Goal: Task Accomplishment & Management: Complete application form

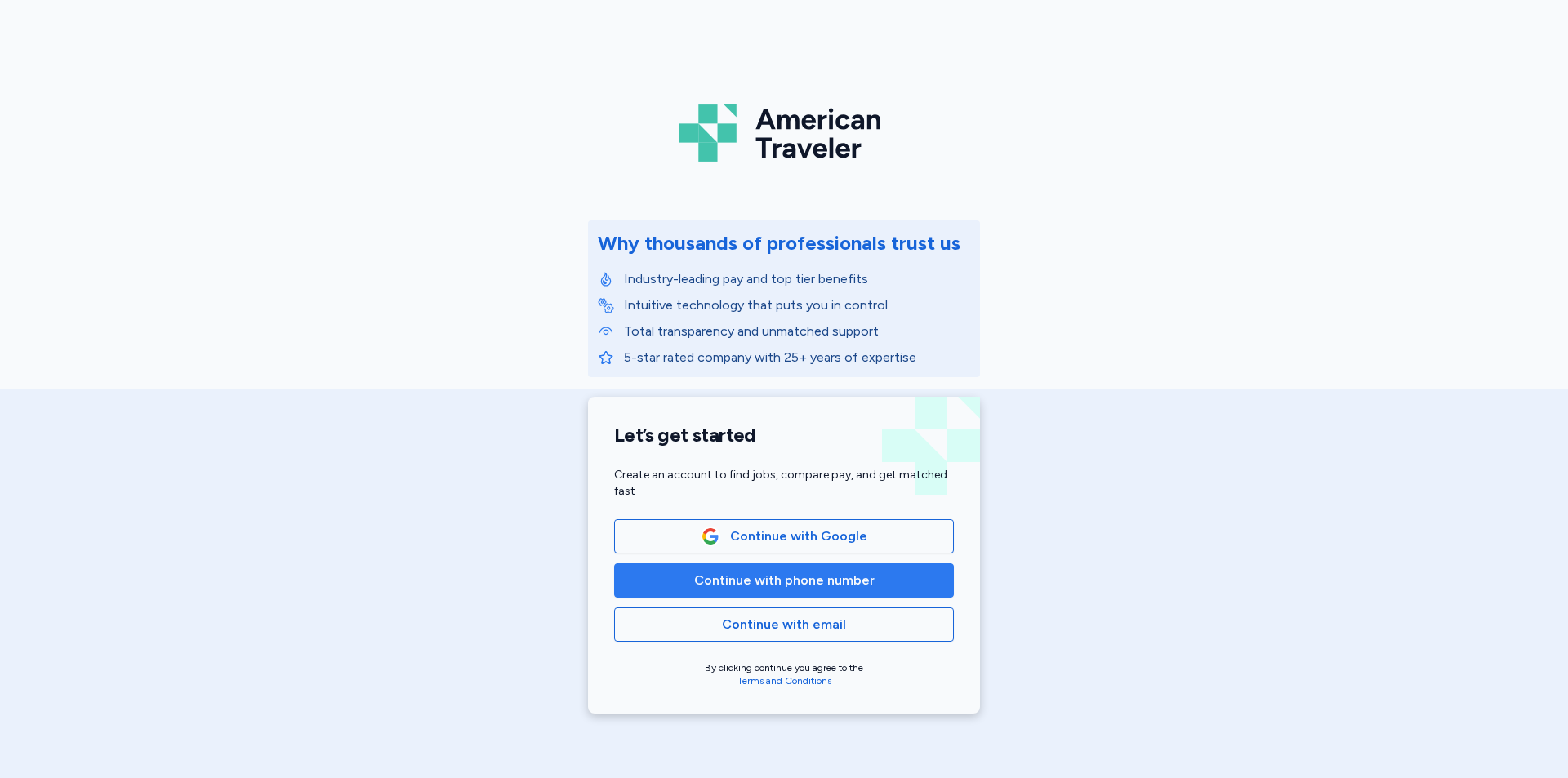
click at [782, 577] on span "Continue with phone number" at bounding box center [784, 581] width 181 height 19
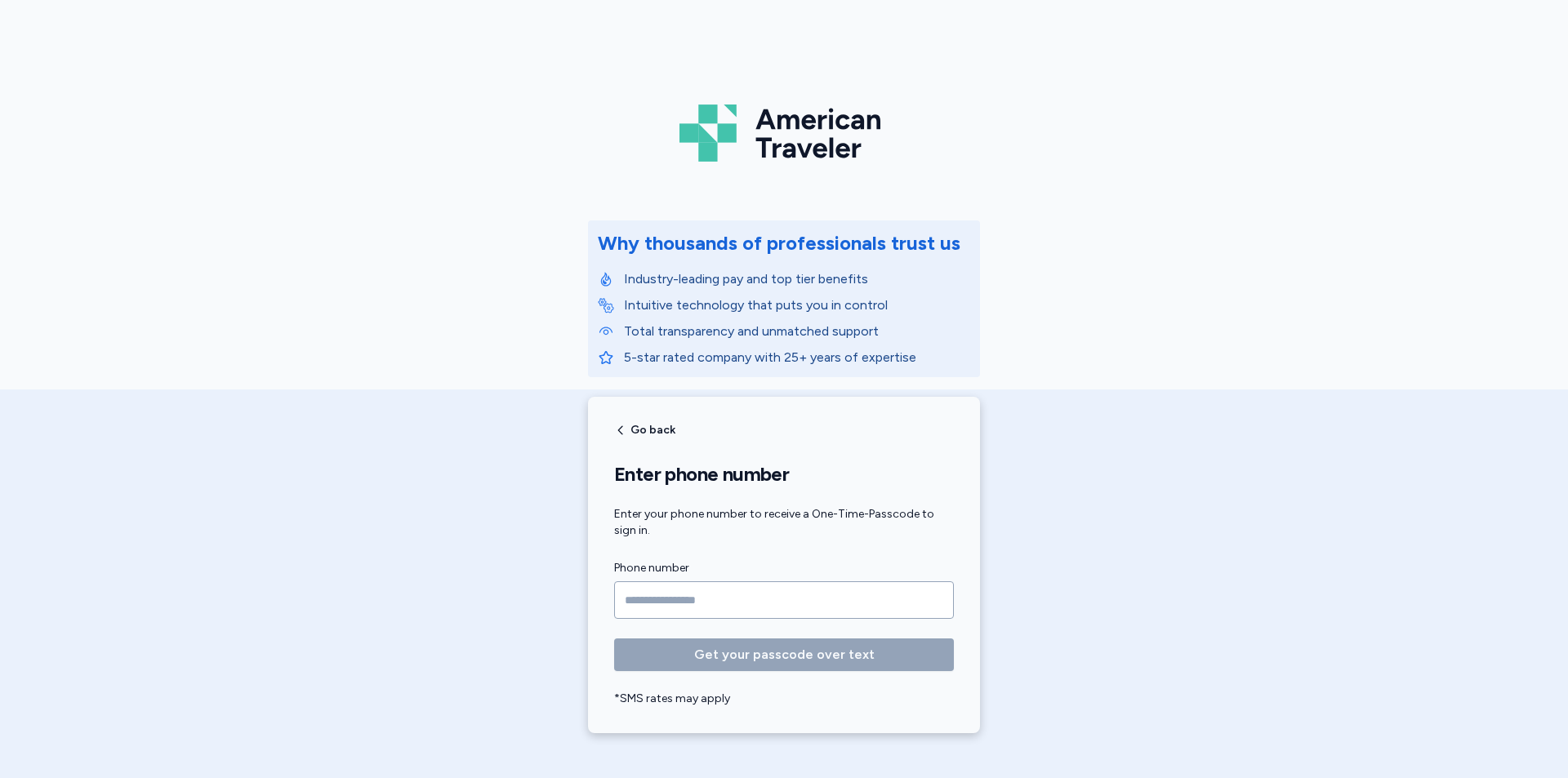
click at [761, 600] on input "Phone number" at bounding box center [784, 599] width 340 height 38
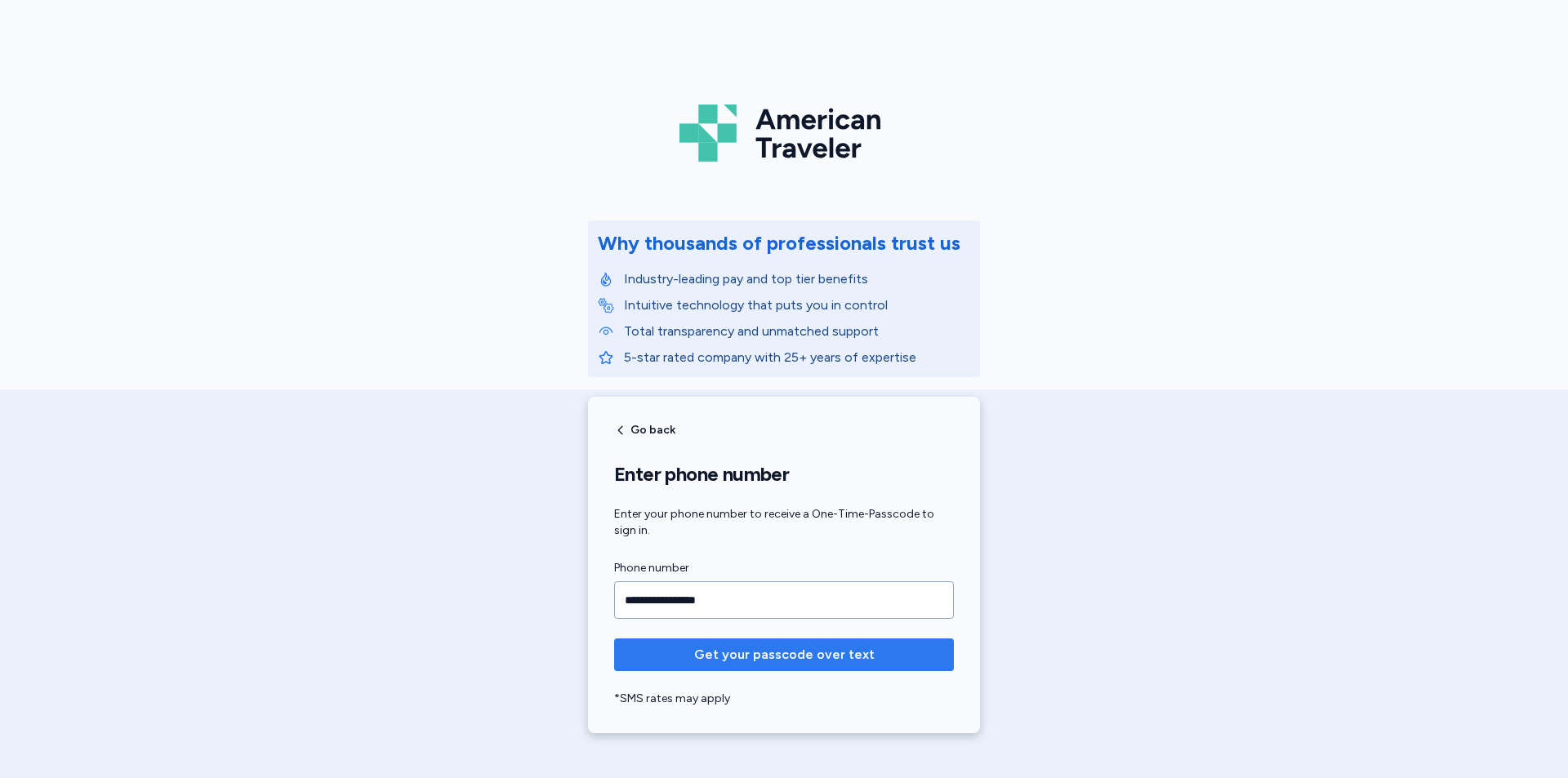
type input "**********"
click at [790, 652] on span "Get your passcode over text" at bounding box center [784, 655] width 181 height 19
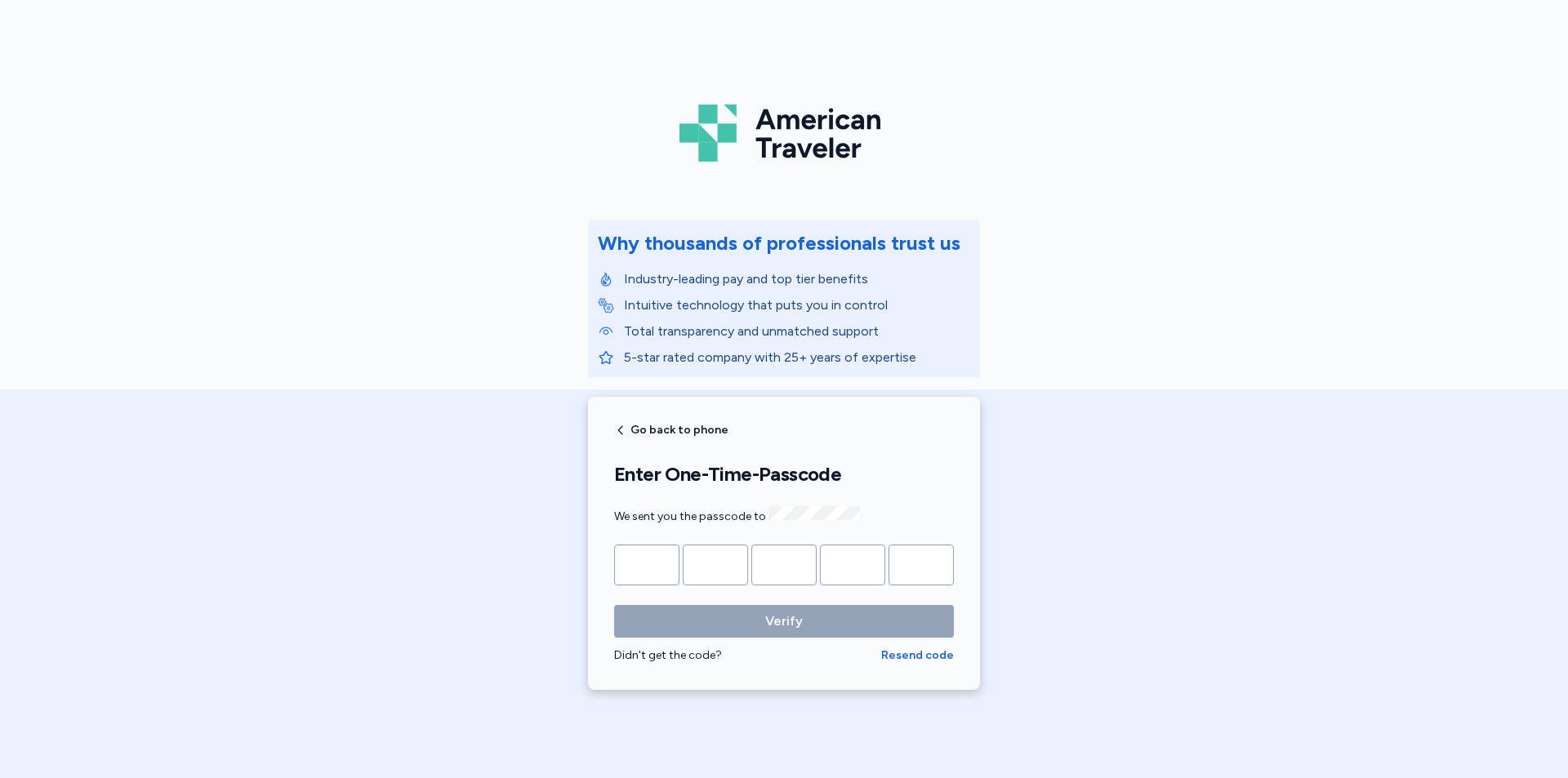
type input "*"
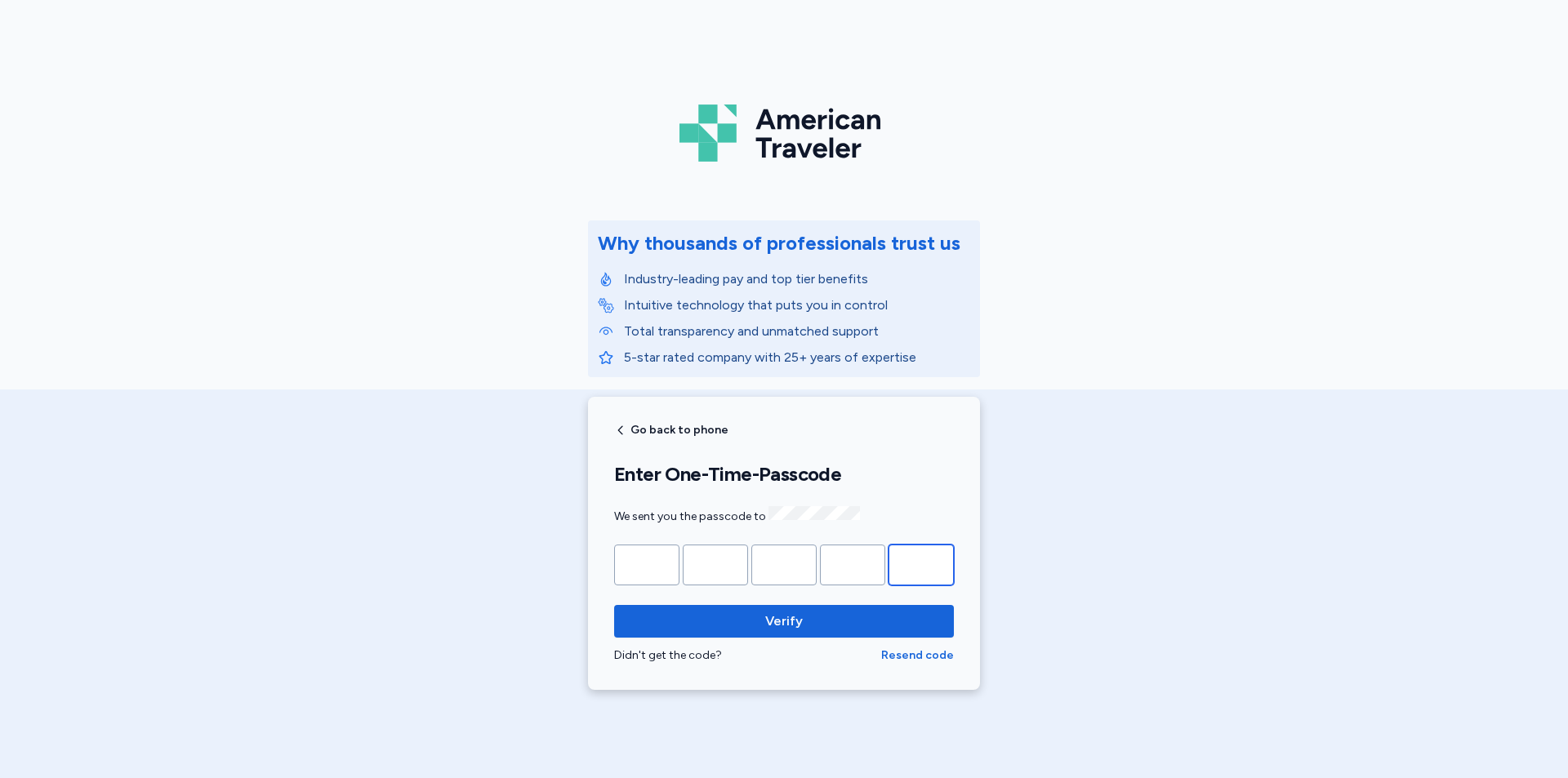
type input "*"
click at [614, 605] on button "Verify" at bounding box center [784, 622] width 340 height 33
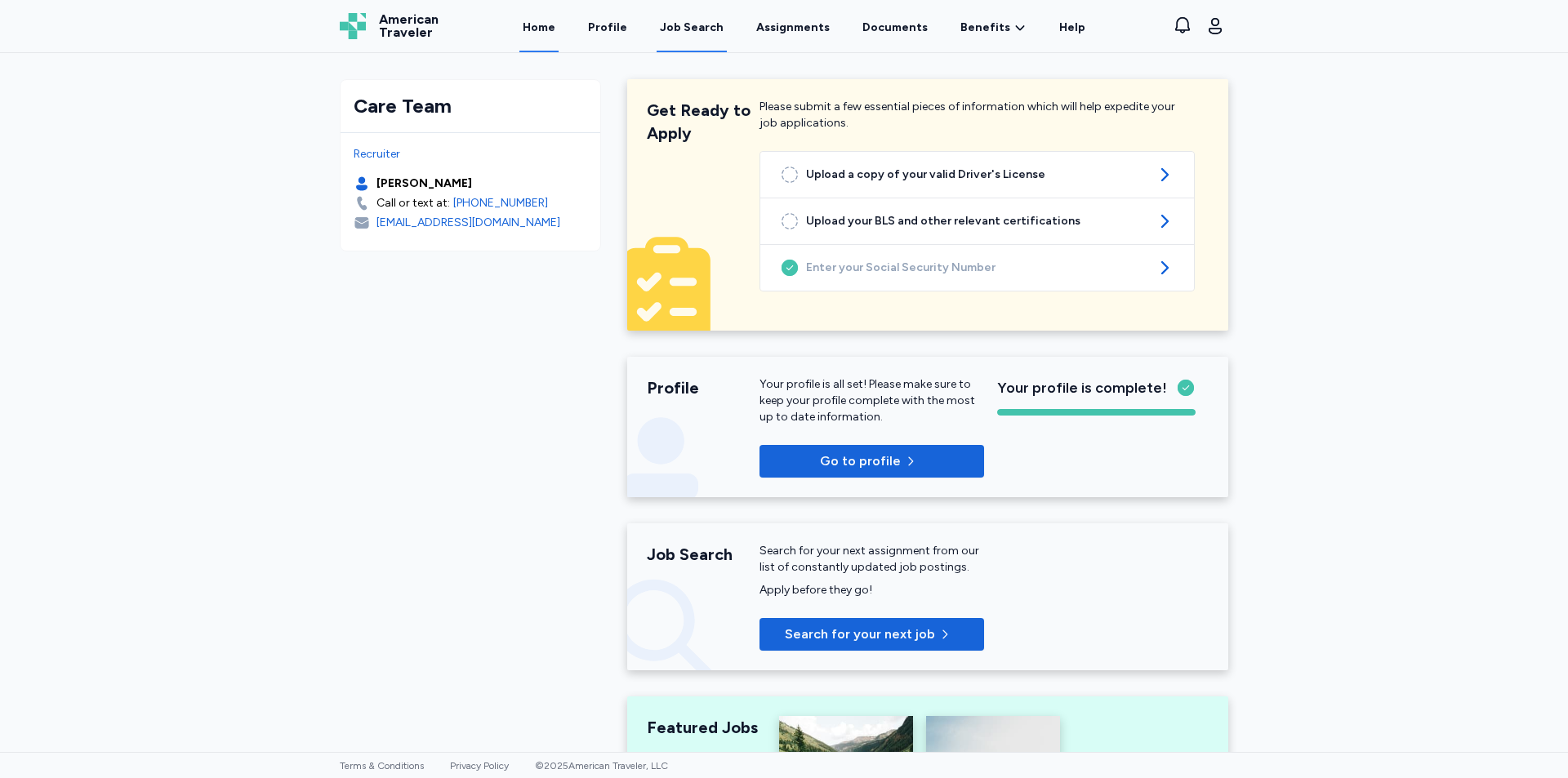
click at [688, 23] on div "Job Search" at bounding box center [692, 27] width 64 height 17
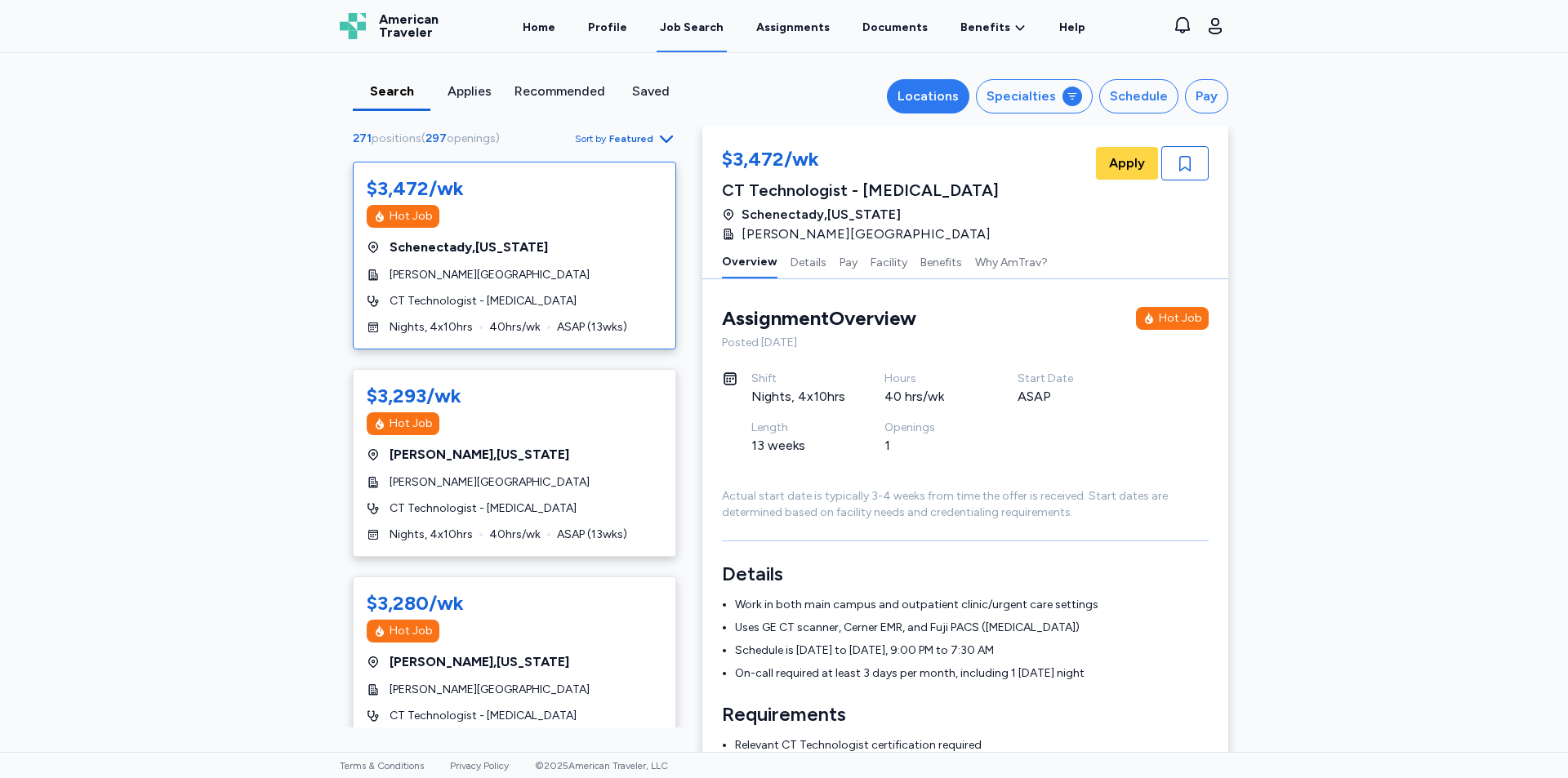
click at [919, 112] on button "Locations" at bounding box center [928, 96] width 83 height 34
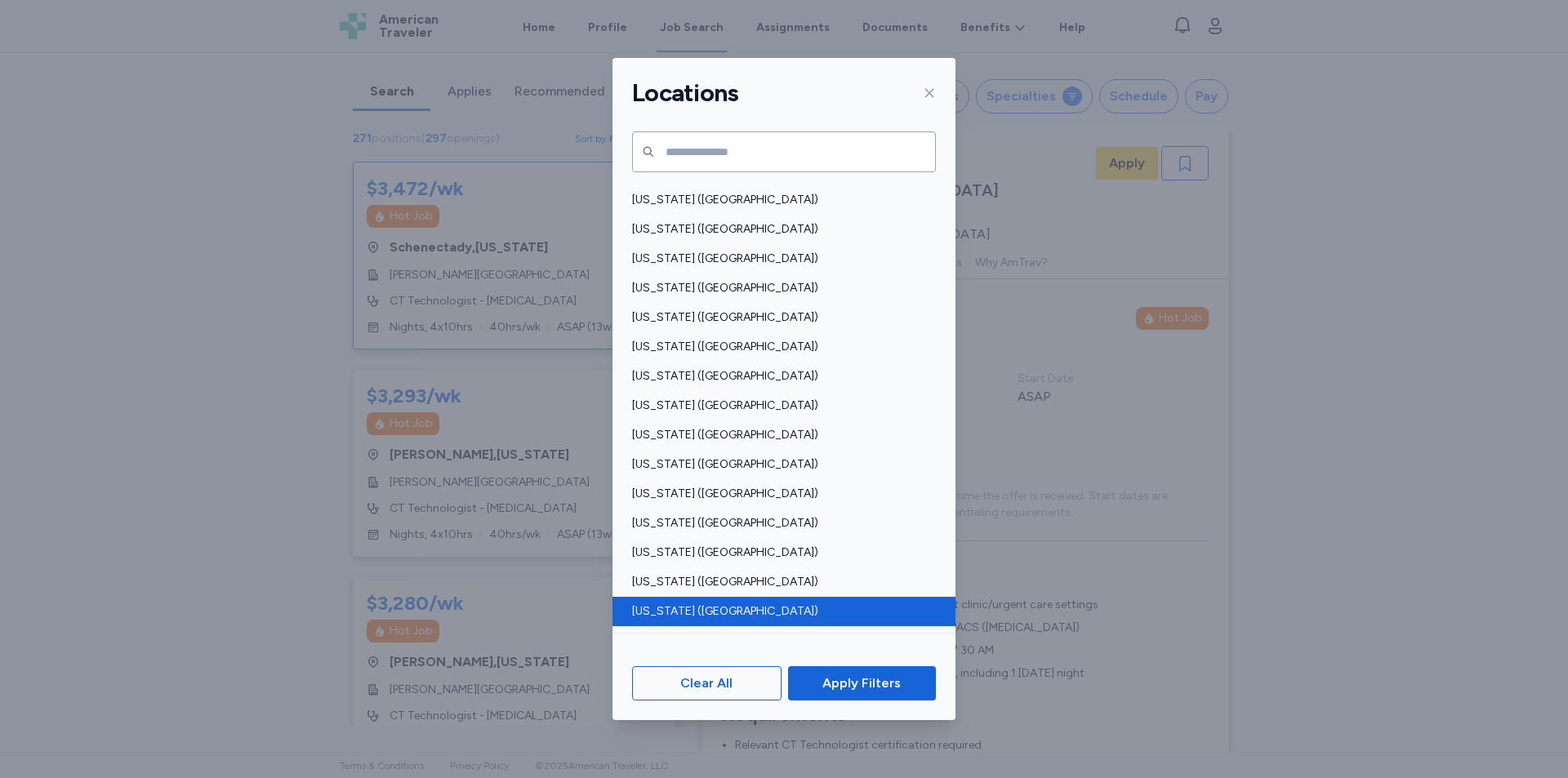
scroll to position [898, 0]
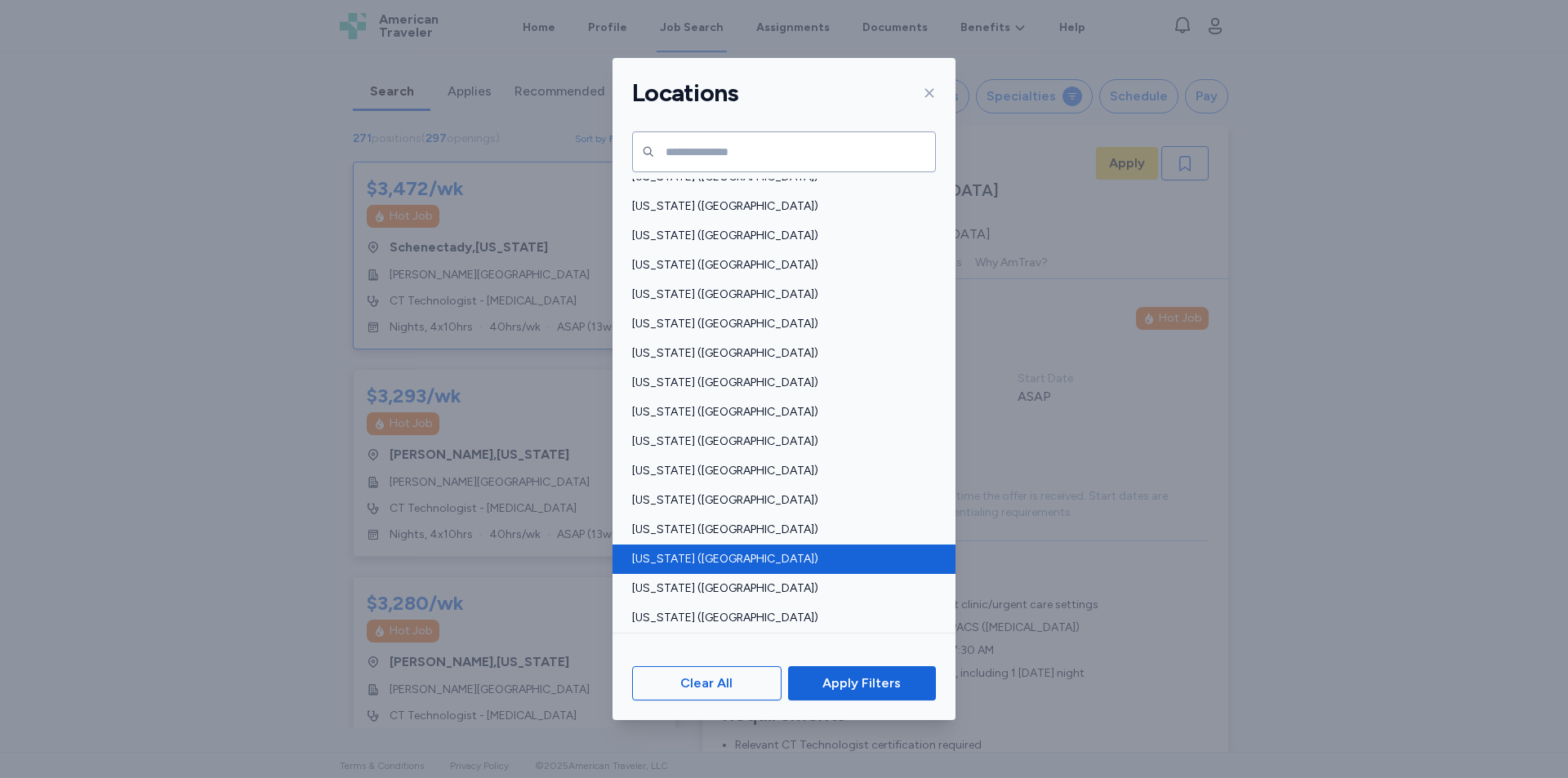
click at [663, 556] on span "Texas (TX)" at bounding box center [779, 558] width 294 height 17
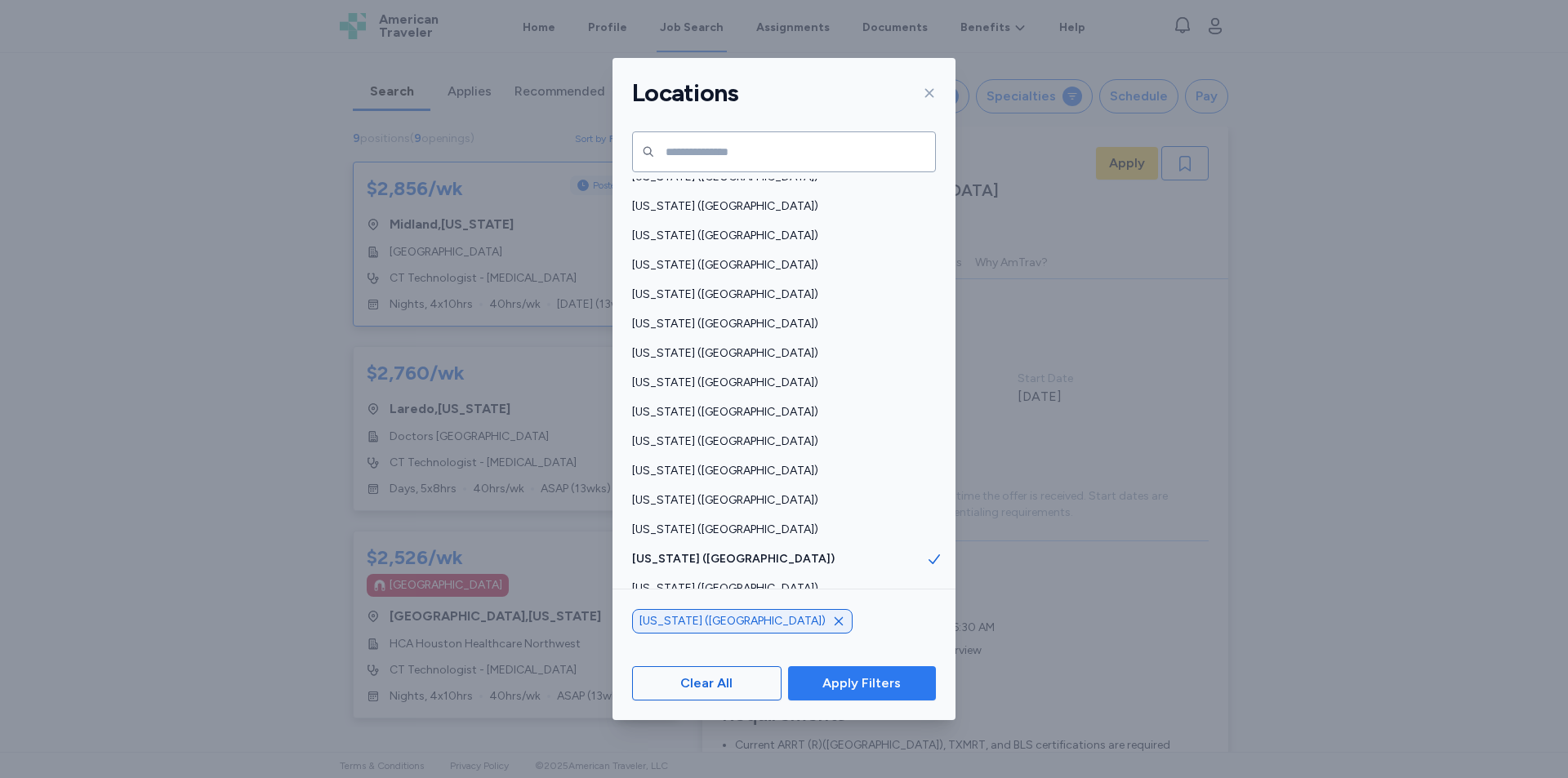
scroll to position [2, 0]
click at [814, 684] on span "Apply Filters" at bounding box center [862, 683] width 121 height 19
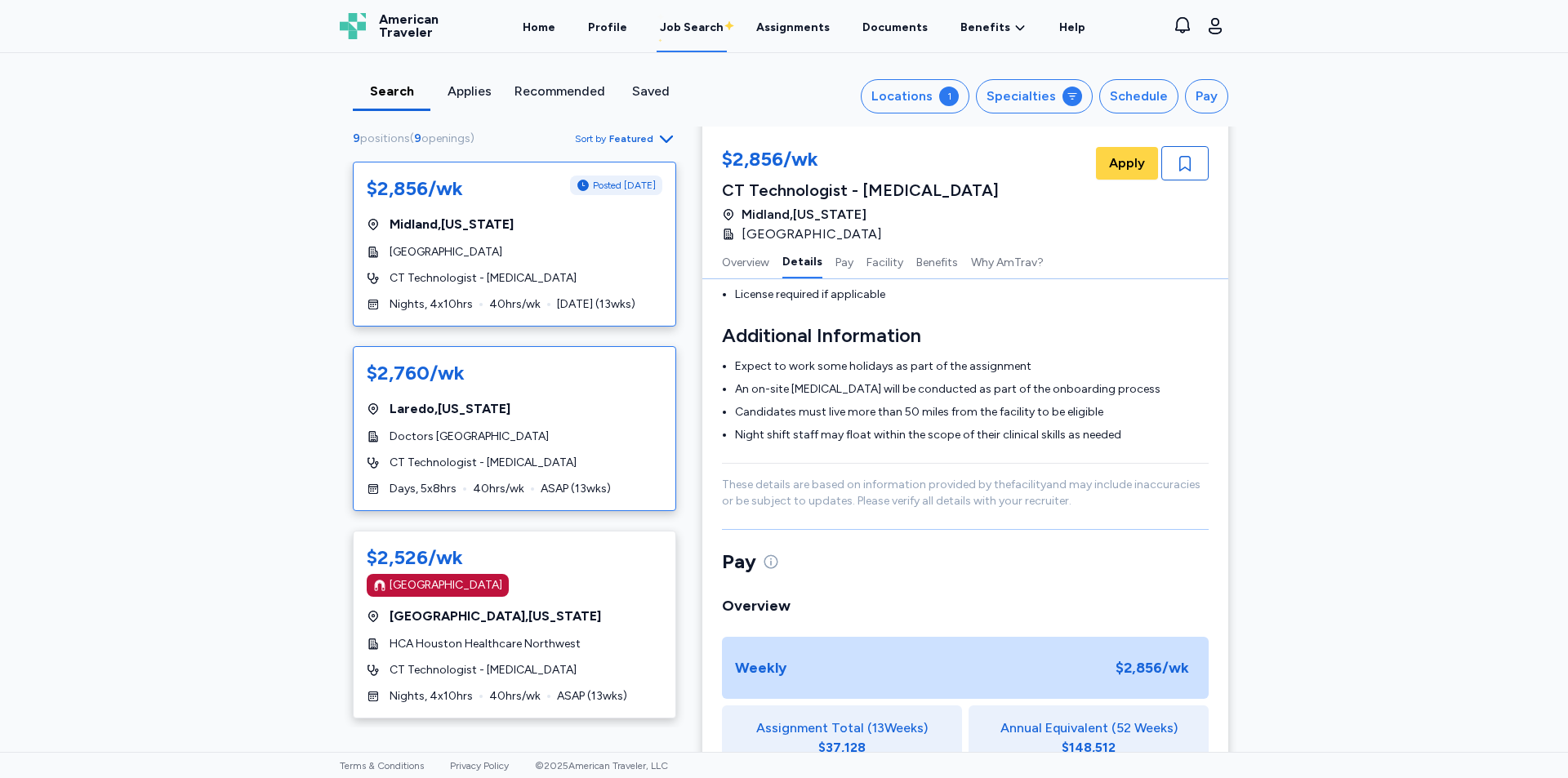
scroll to position [490, 0]
